Goal: Transaction & Acquisition: Purchase product/service

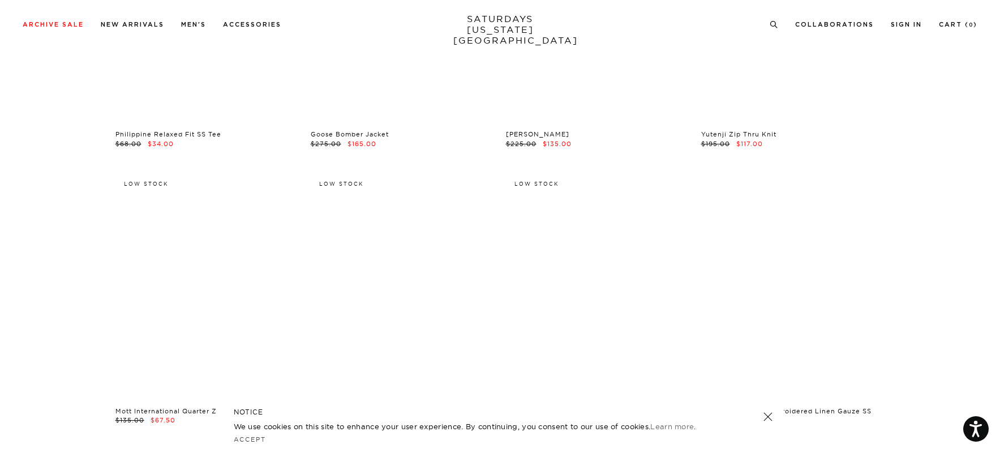
scroll to position [10189, 0]
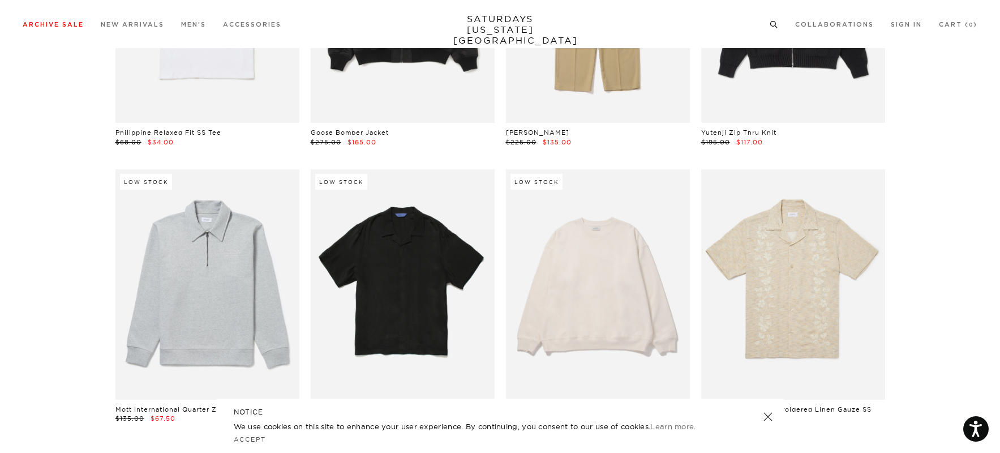
click at [772, 23] on icon at bounding box center [774, 24] width 8 height 7
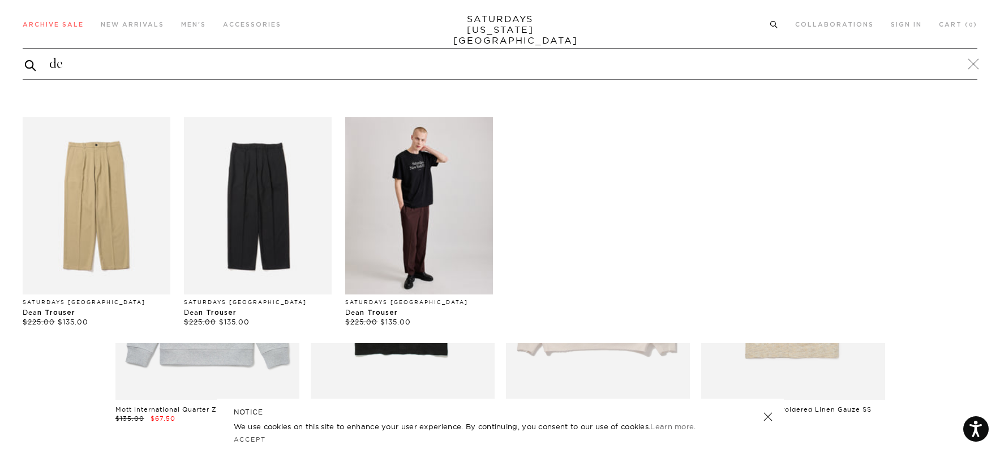
type input "d"
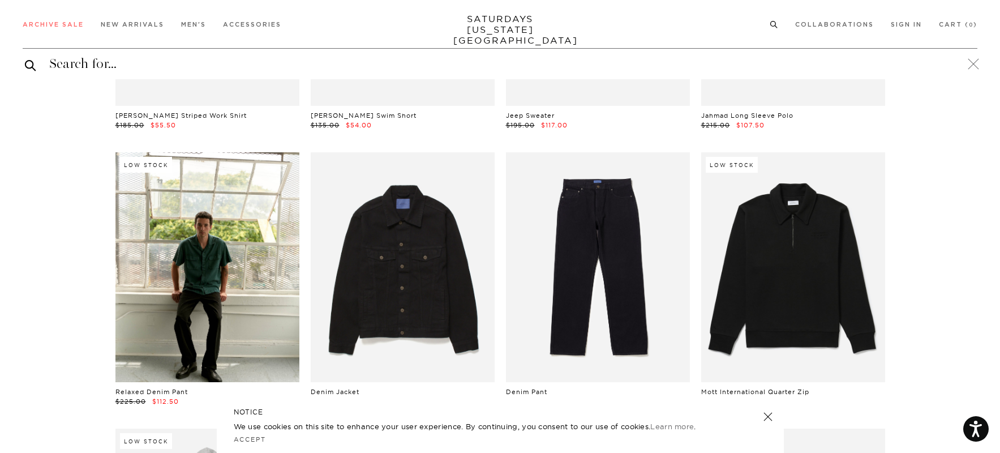
scroll to position [11063, 0]
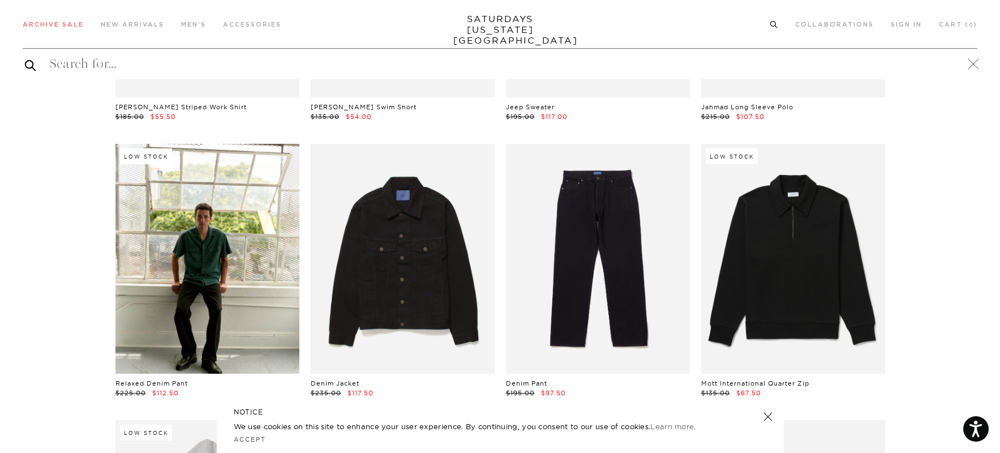
click at [775, 23] on circle at bounding box center [773, 24] width 5 height 5
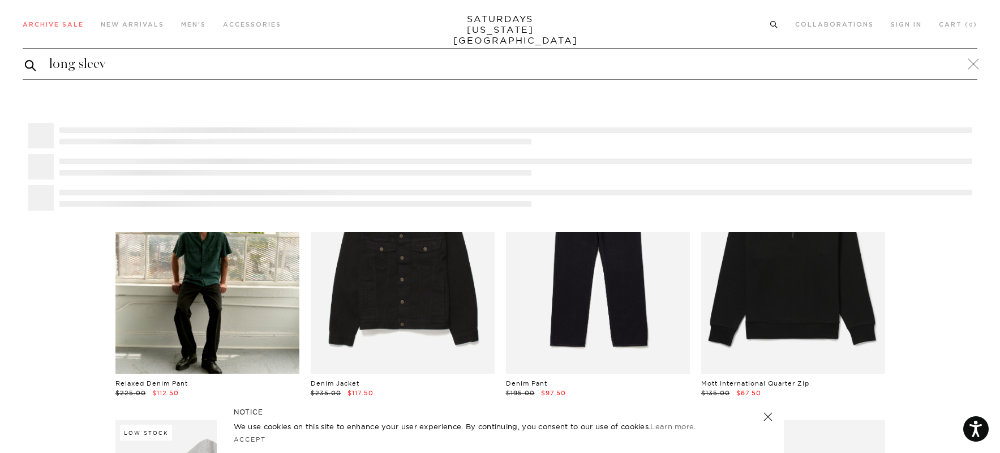
type input "long sleeve"
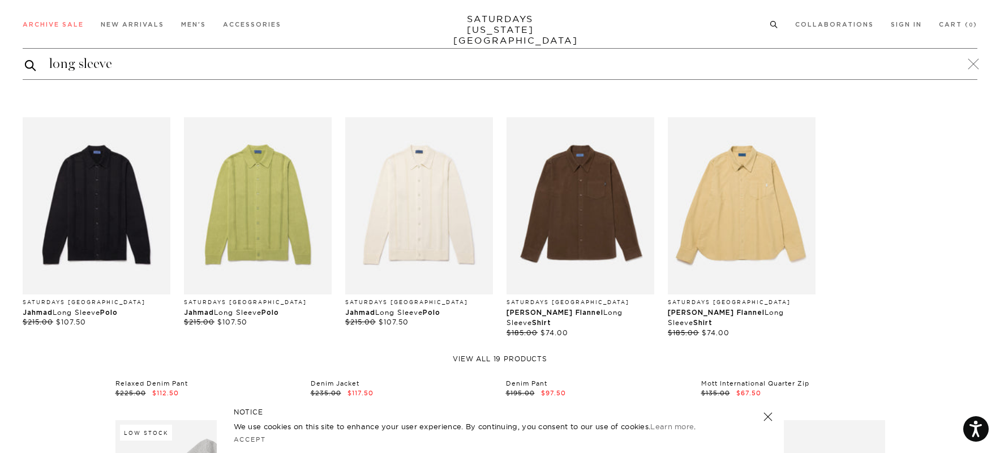
click at [491, 354] on link "View all 19 products" at bounding box center [500, 358] width 955 height 9
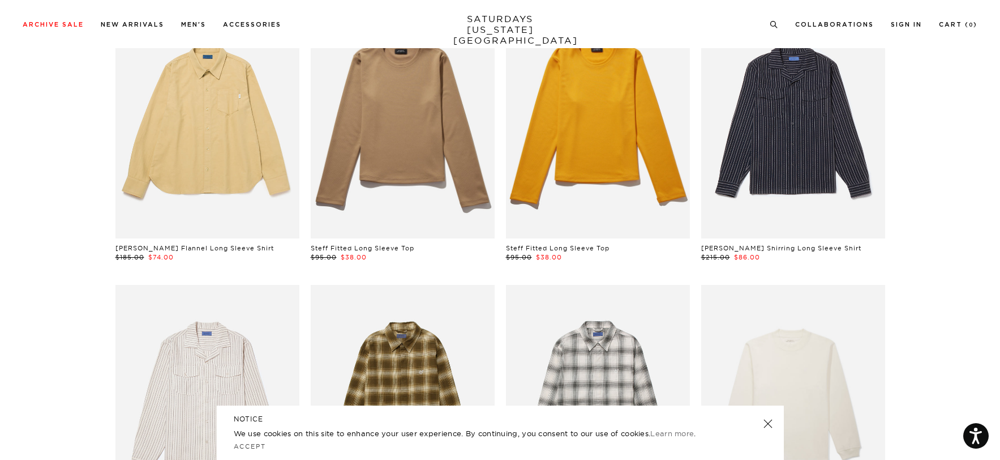
scroll to position [422, 0]
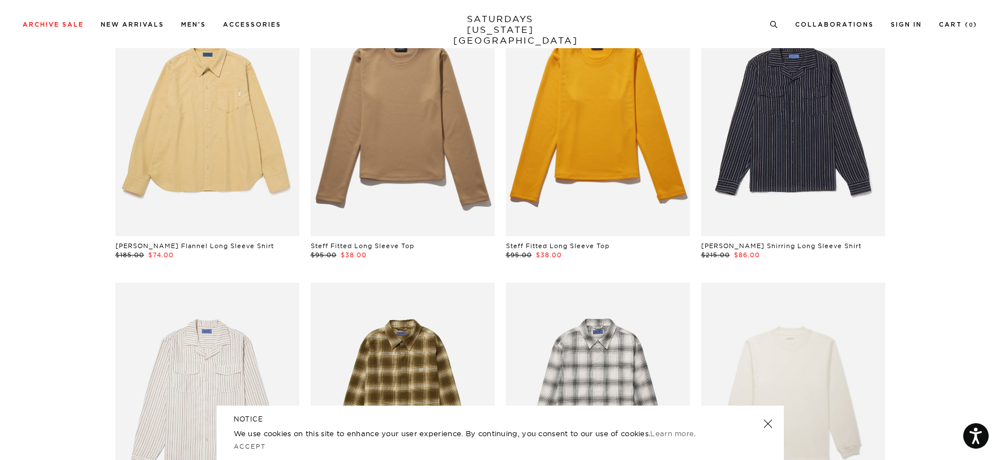
click at [746, 178] on link at bounding box center [793, 121] width 184 height 230
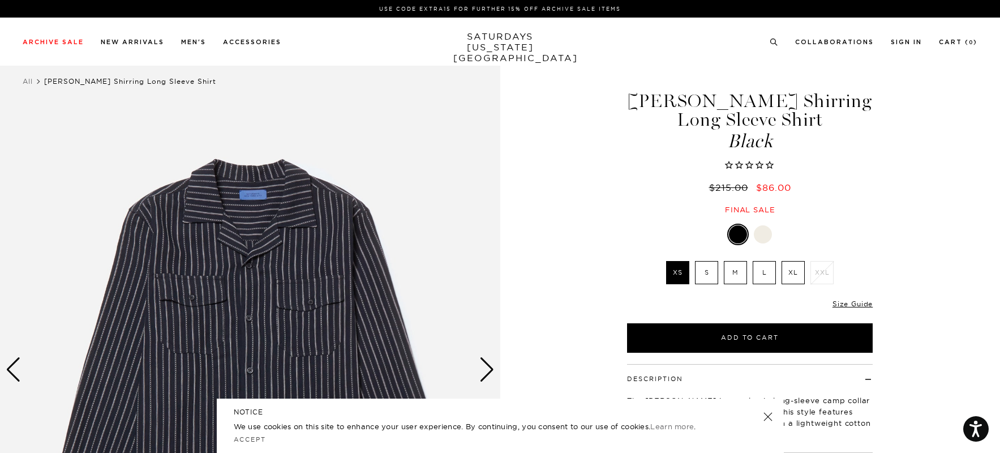
click at [763, 235] on div at bounding box center [763, 234] width 18 height 18
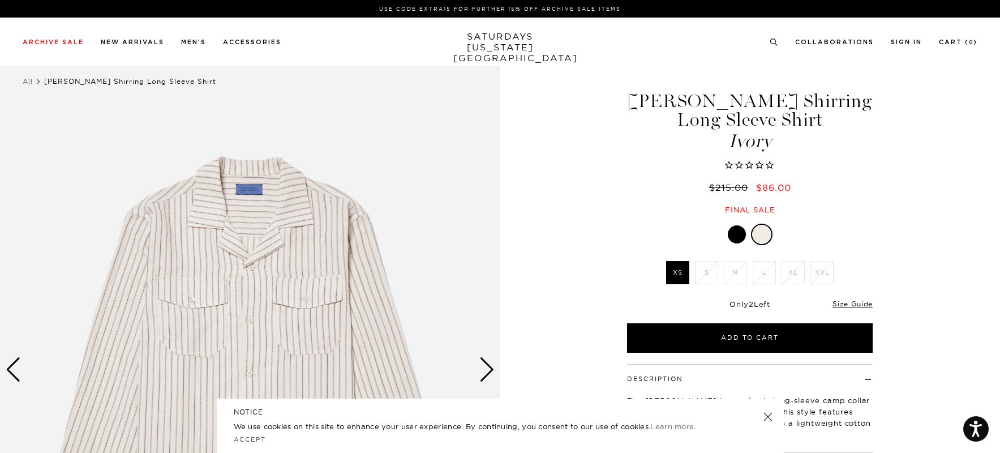
click at [737, 232] on div at bounding box center [737, 234] width 18 height 18
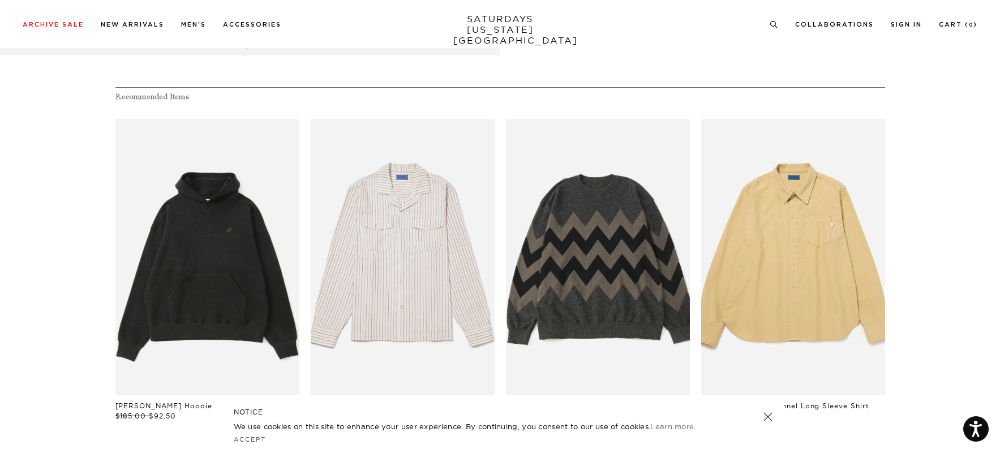
scroll to position [625, 0]
